Goal: Task Accomplishment & Management: Manage account settings

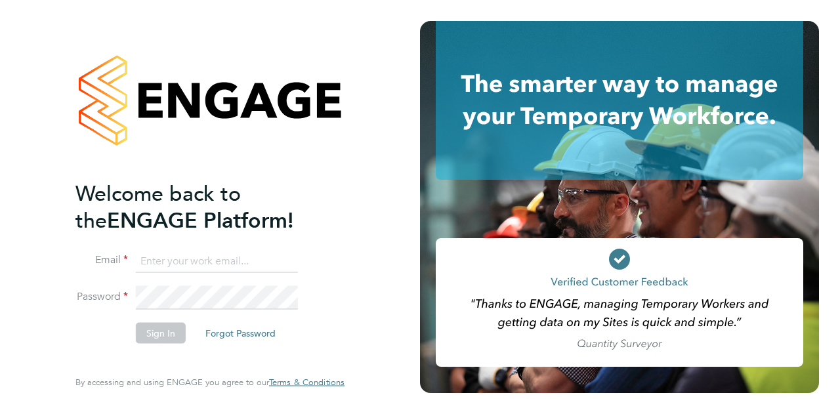
click at [173, 263] on input at bounding box center [217, 261] width 162 height 24
type input "[EMAIL_ADDRESS][PERSON_NAME][PERSON_NAME][DOMAIN_NAME]"
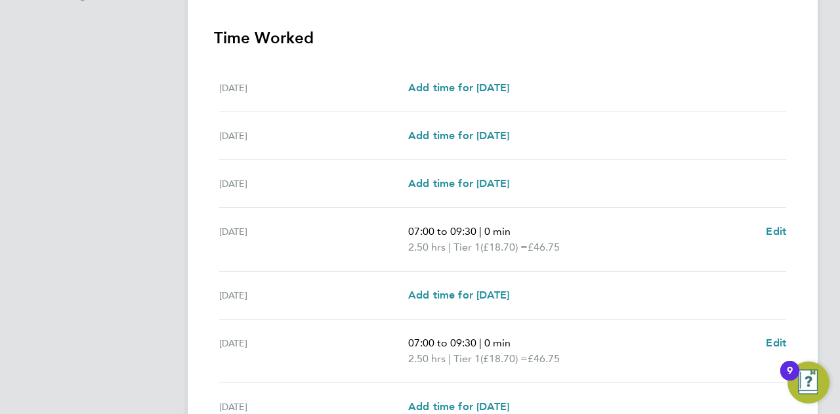
scroll to position [495, 0]
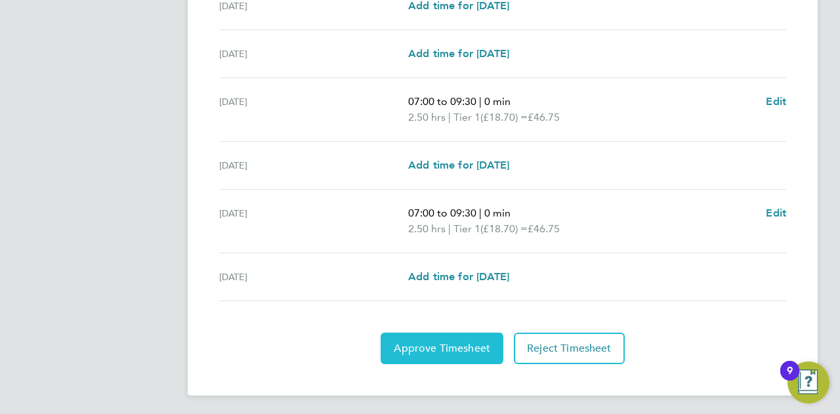
click at [442, 356] on button "Approve Timesheet" at bounding box center [442, 349] width 123 height 32
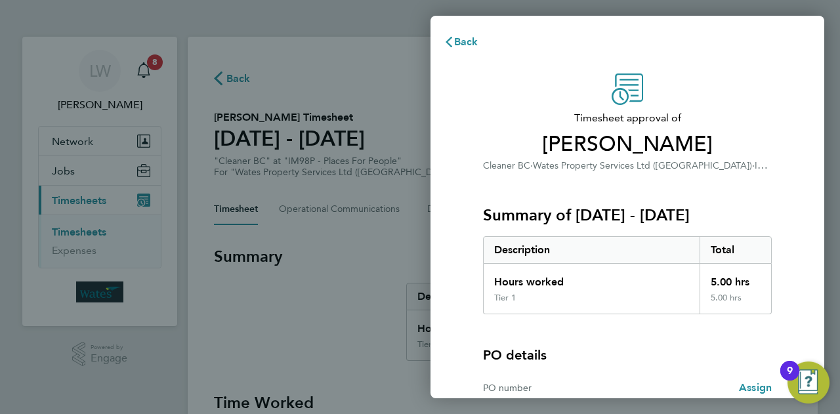
click at [688, 351] on div "PO details" at bounding box center [627, 355] width 289 height 18
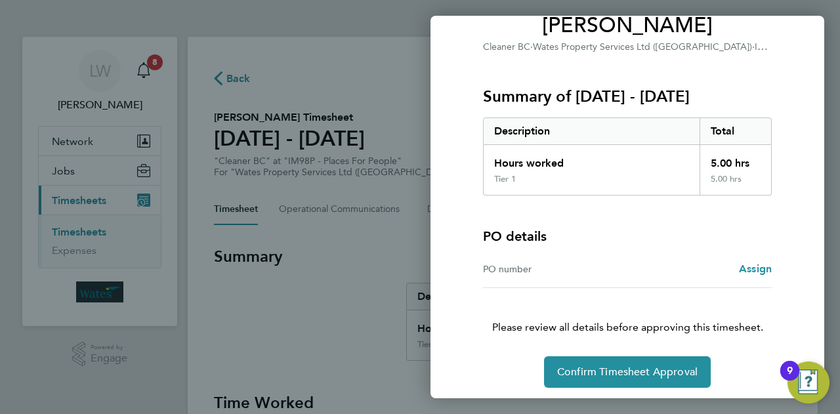
scroll to position [123, 0]
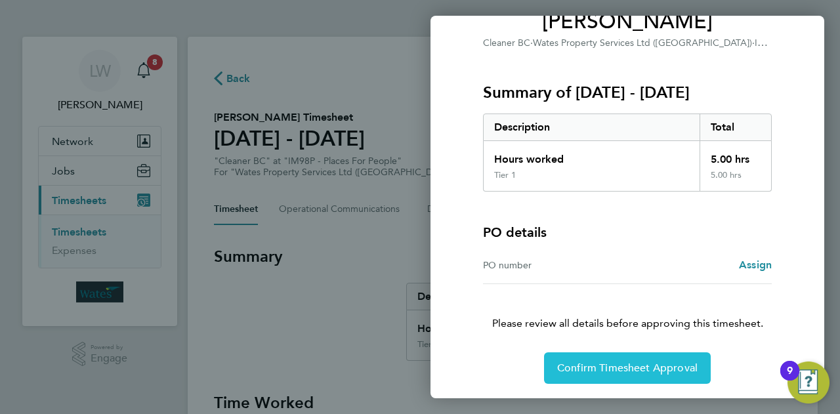
click at [679, 363] on span "Confirm Timesheet Approval" at bounding box center [627, 368] width 140 height 13
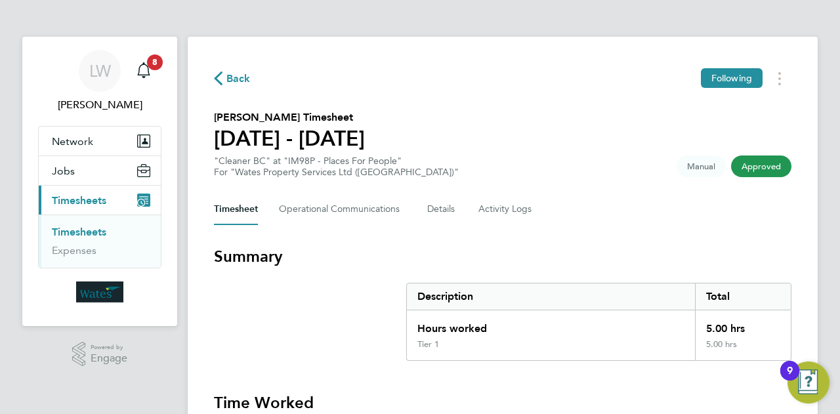
click at [625, 129] on section "[PERSON_NAME] Timesheet [DATE] - [DATE] "Cleaner BC" at "IM98P - Places For Peo…" at bounding box center [503, 144] width 578 height 68
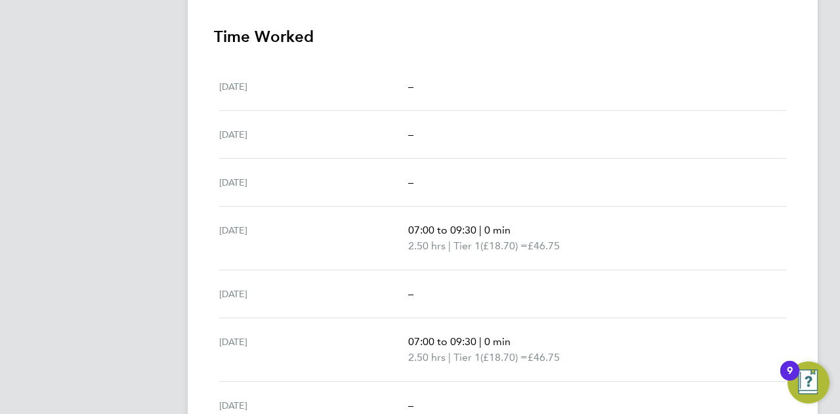
scroll to position [432, 0]
